Goal: Find contact information: Find contact information

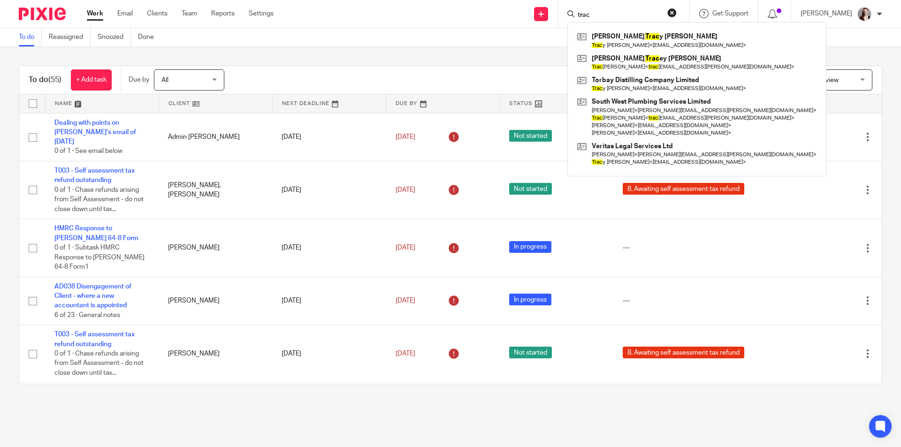
scroll to position [1409, 0]
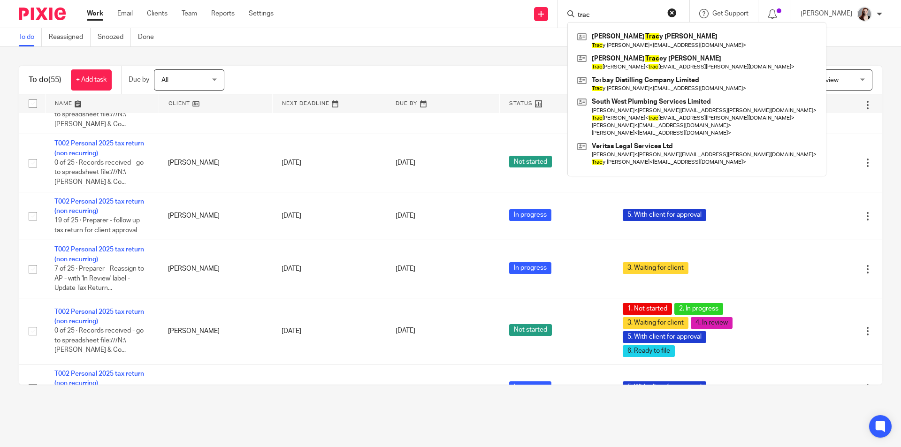
click at [653, 15] on input "trac" at bounding box center [619, 15] width 85 height 8
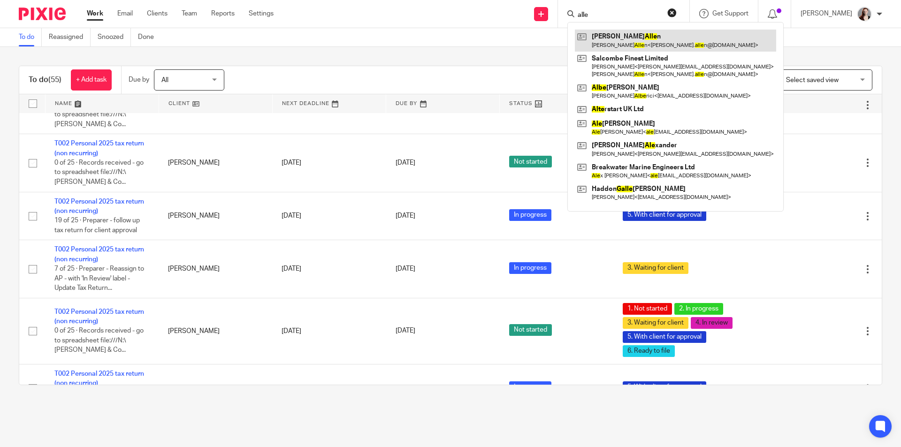
type input "alle"
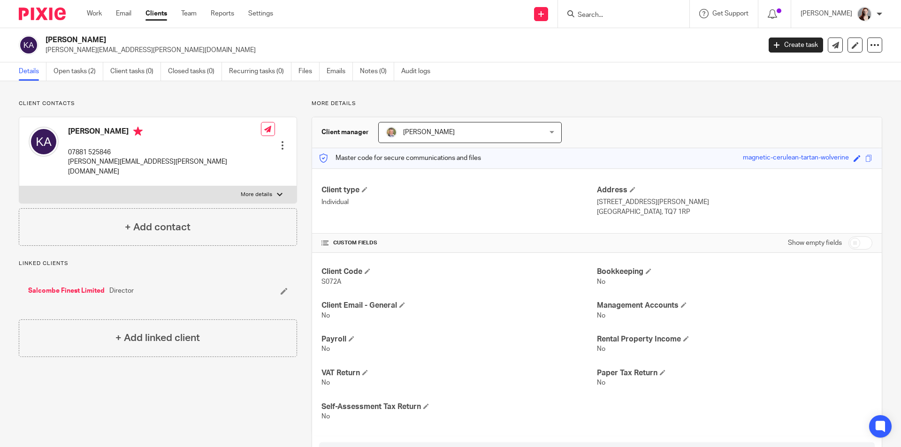
click at [112, 162] on p "[PERSON_NAME][EMAIL_ADDRESS][PERSON_NAME][DOMAIN_NAME]" at bounding box center [164, 166] width 193 height 19
